Goal: Find specific page/section: Find specific page/section

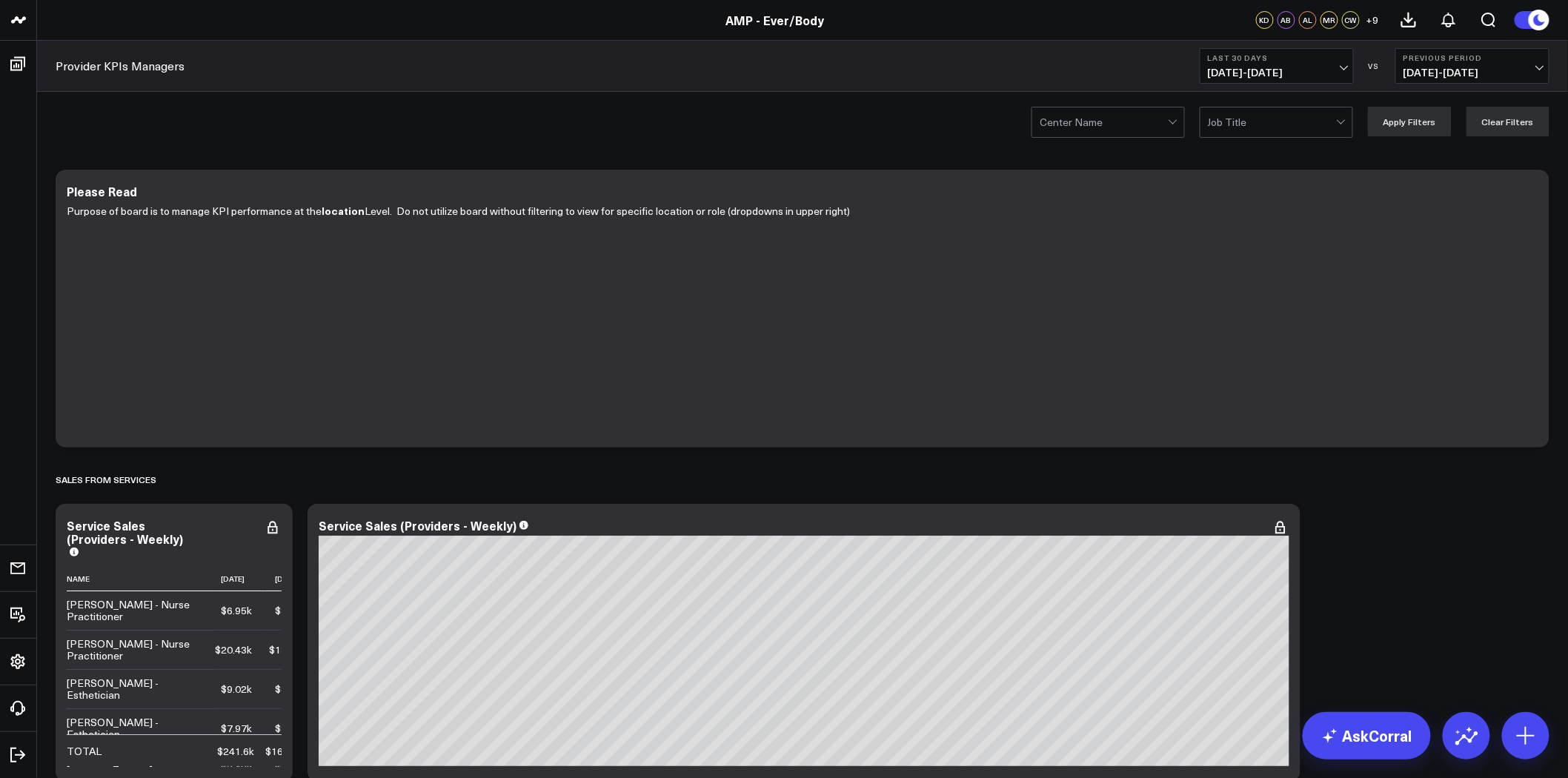
click at [1131, 123] on div at bounding box center [1104, 122] width 128 height 30
click at [1138, 157] on div "Ever/Body-Flatiron" at bounding box center [1108, 154] width 152 height 31
click at [1426, 121] on button "Apply Filters" at bounding box center [1410, 121] width 83 height 30
click at [1259, 134] on div at bounding box center [1272, 122] width 128 height 30
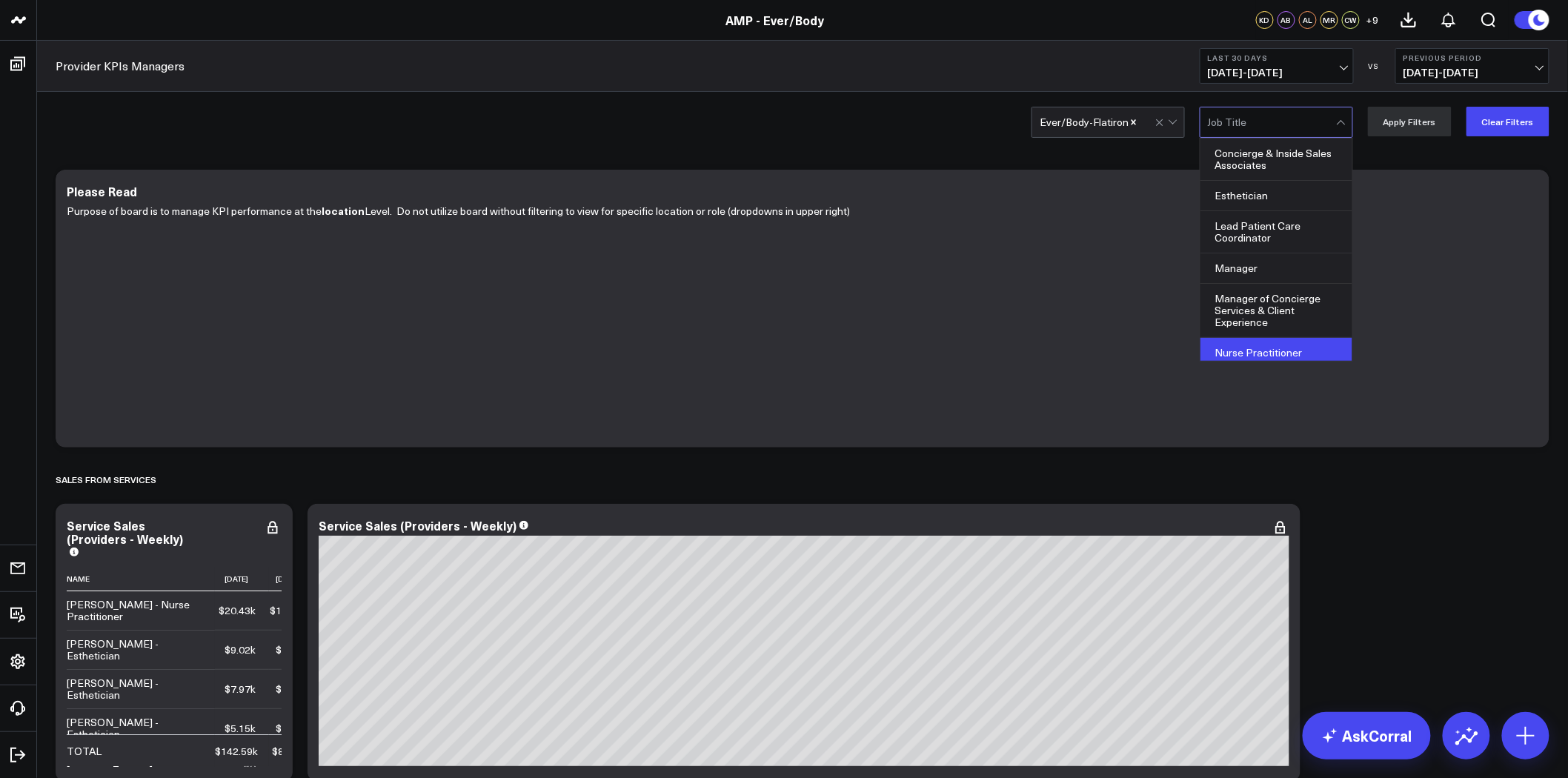
click at [1287, 350] on div "Nurse Practitioner" at bounding box center [1277, 352] width 152 height 31
click at [1406, 117] on button "Apply Filters" at bounding box center [1410, 121] width 83 height 30
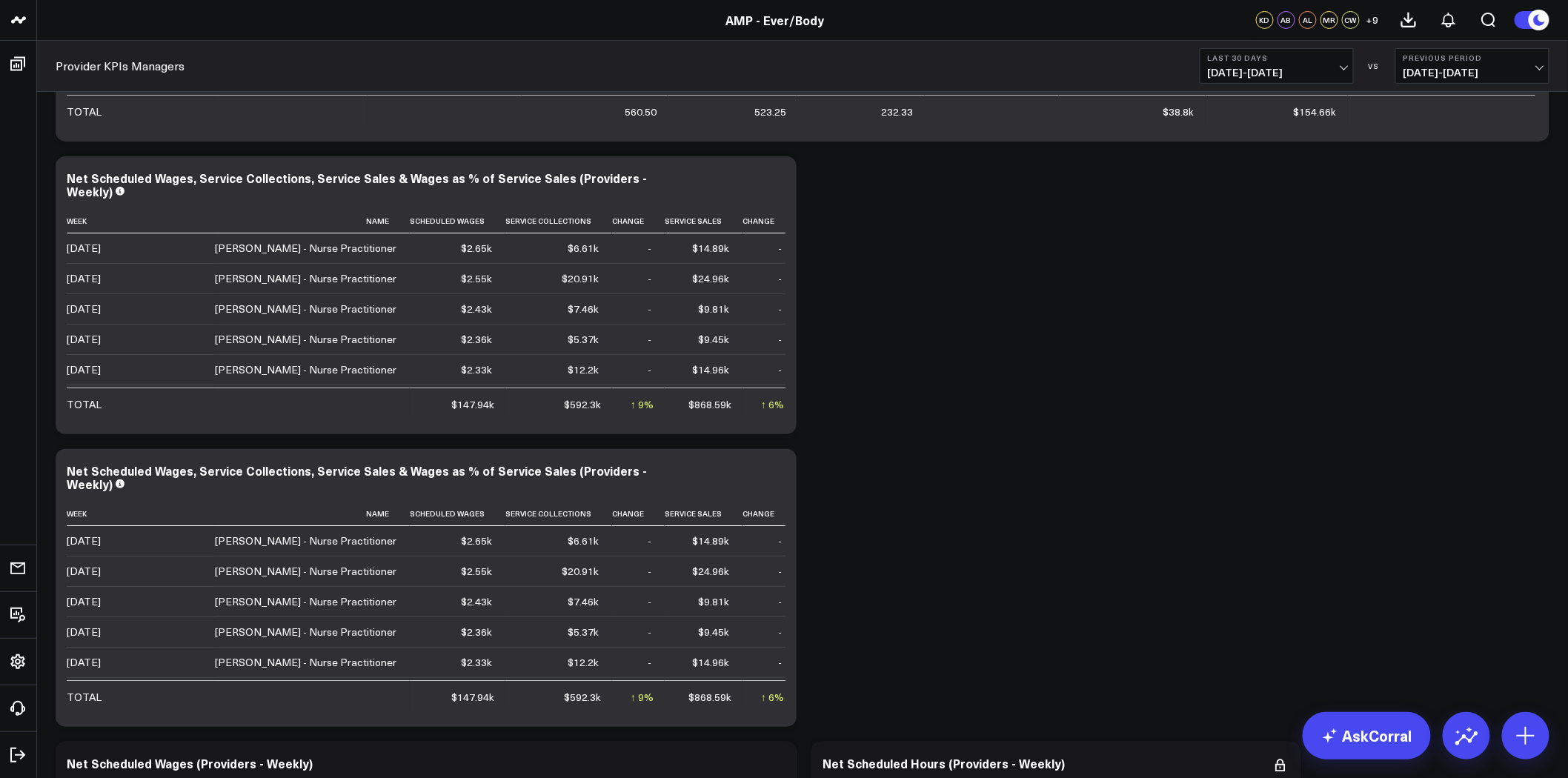
scroll to position [7410, 0]
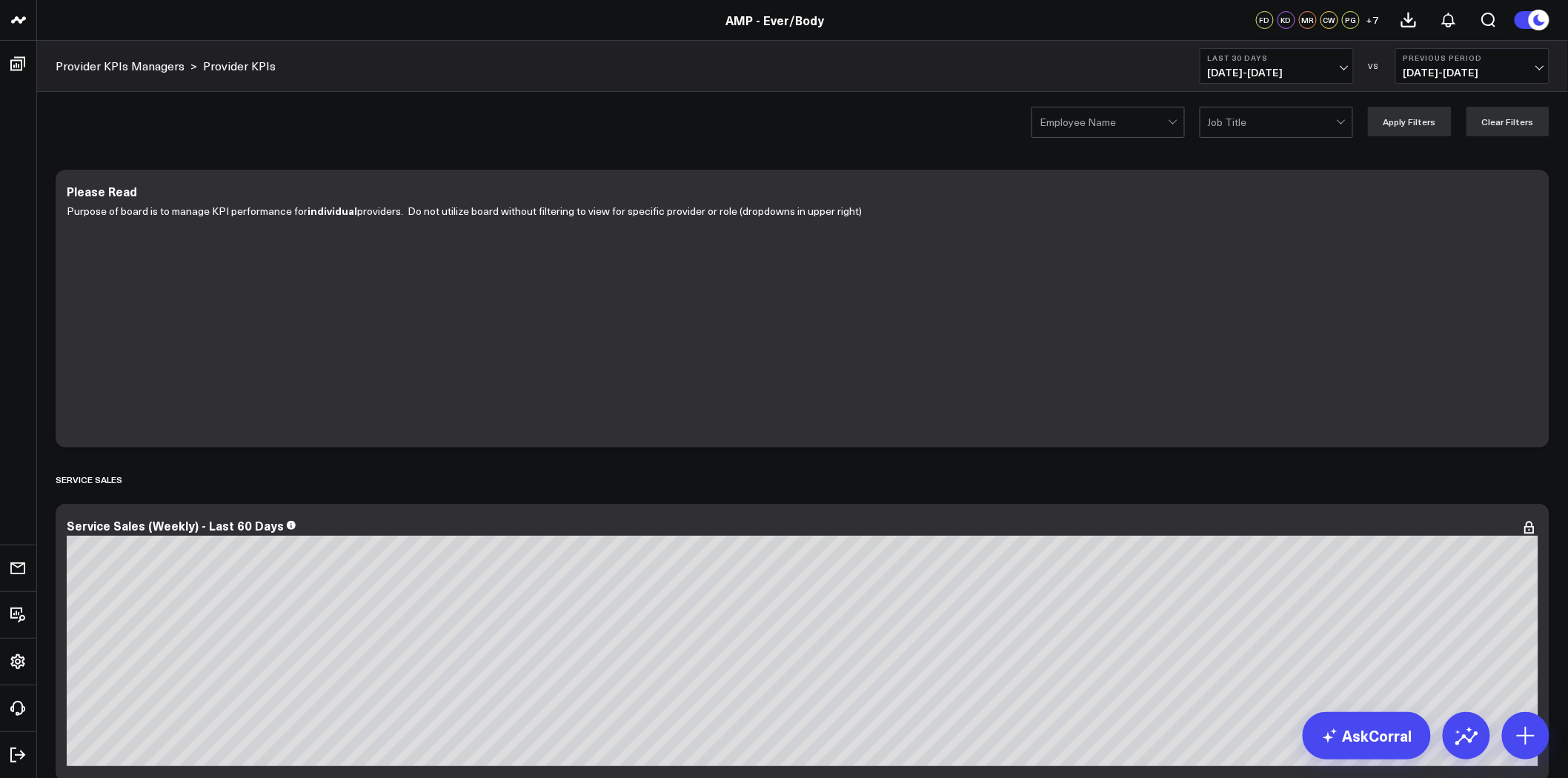
click at [1160, 116] on div at bounding box center [1104, 122] width 128 height 30
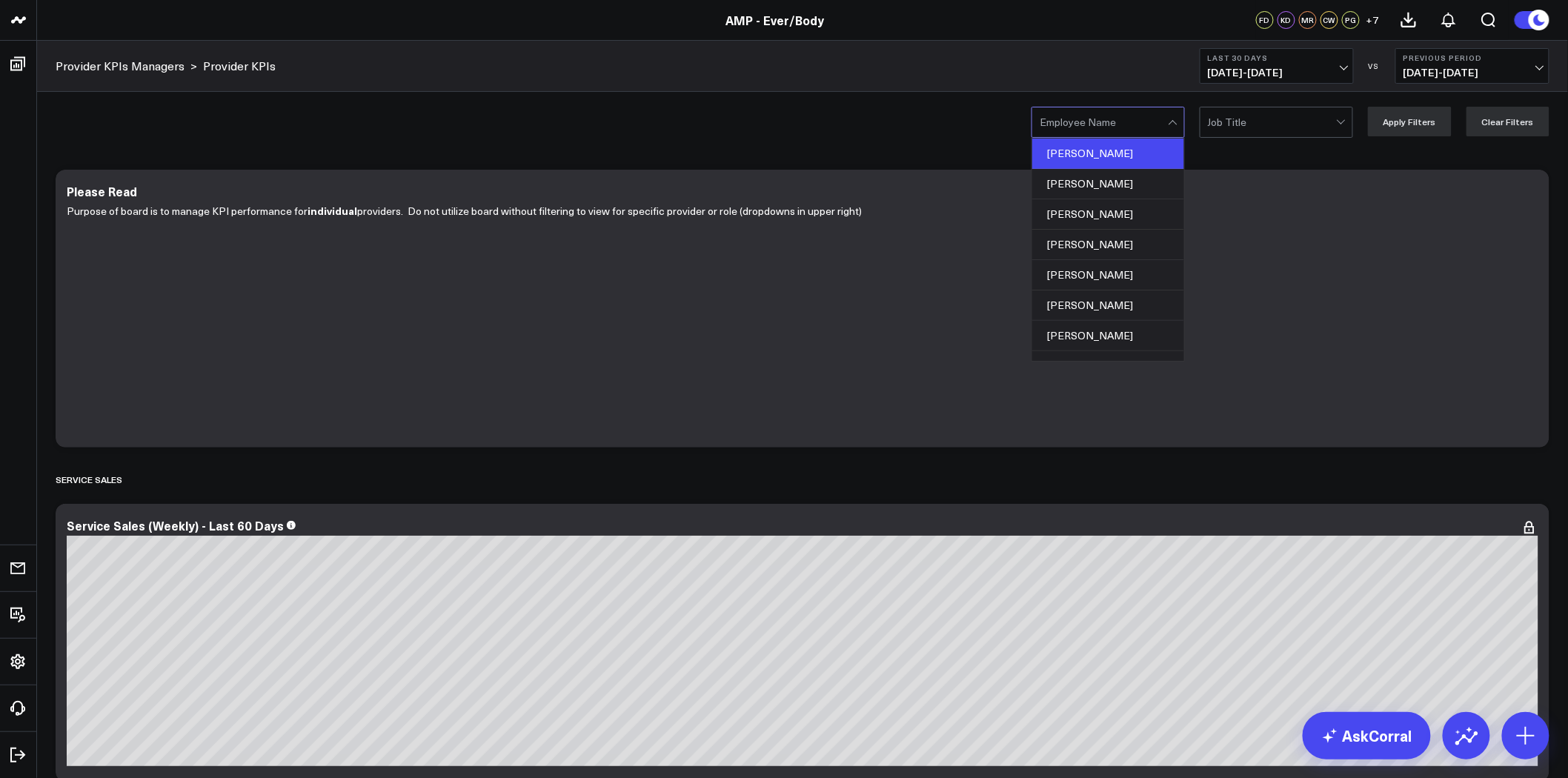
click at [1106, 157] on div "Agnes Wong" at bounding box center [1108, 154] width 152 height 31
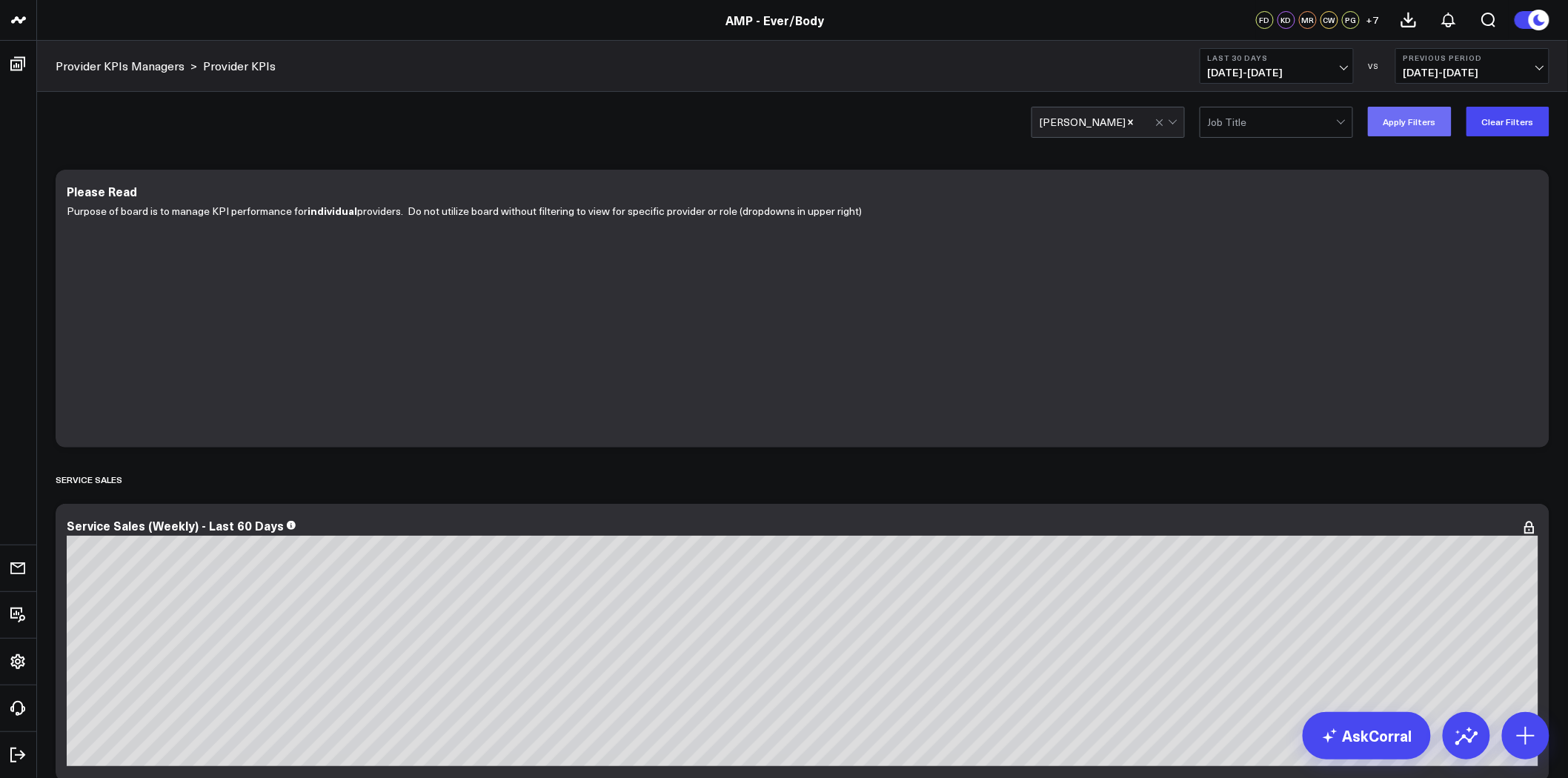
click at [1401, 116] on button "Apply Filters" at bounding box center [1410, 121] width 83 height 30
drag, startPoint x: 1402, startPoint y: 116, endPoint x: 839, endPoint y: 153, distance: 564.2
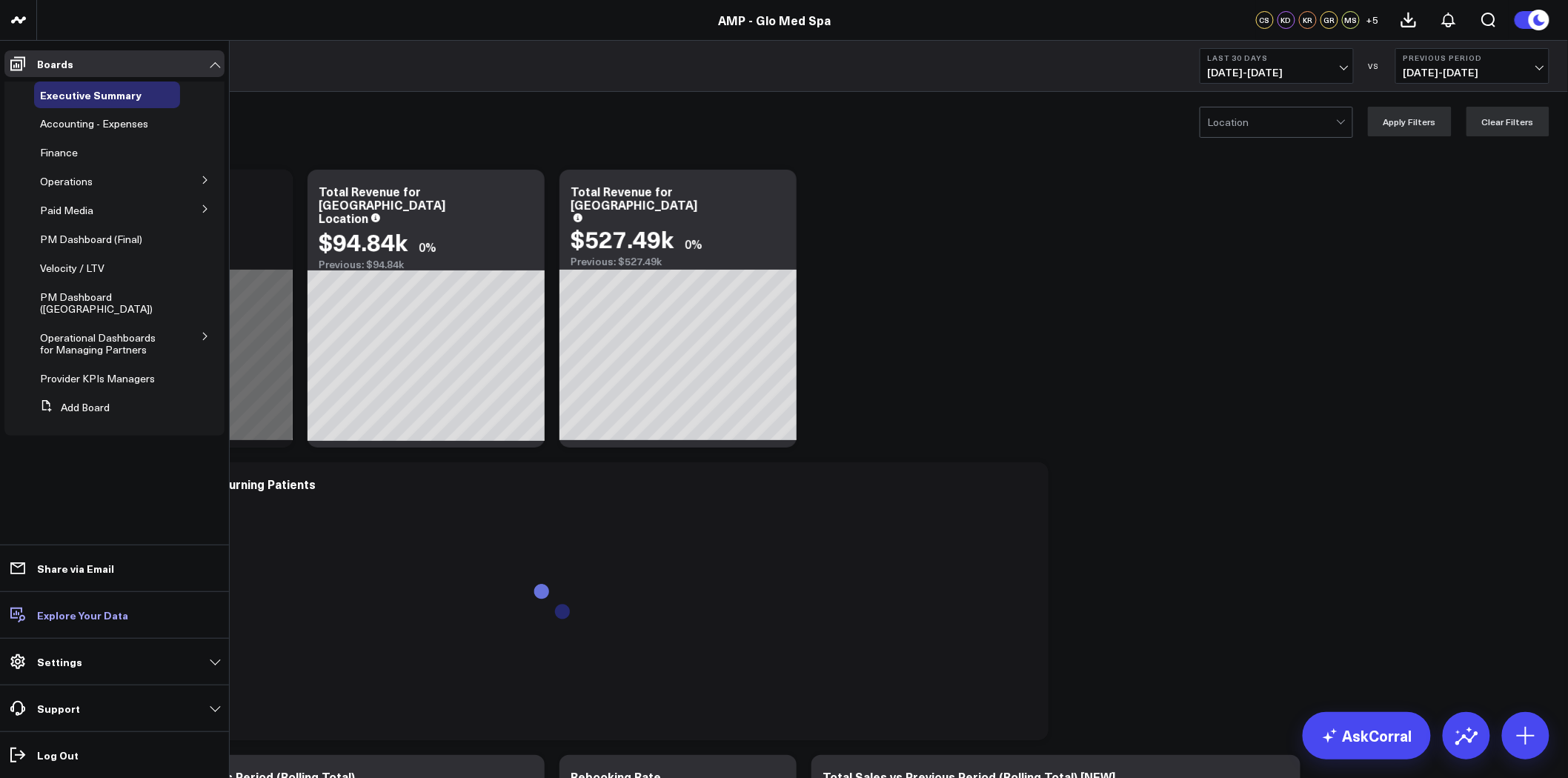
click at [52, 613] on p "Explore Your Data" at bounding box center [83, 615] width 91 height 12
